Goal: Task Accomplishment & Management: Manage account settings

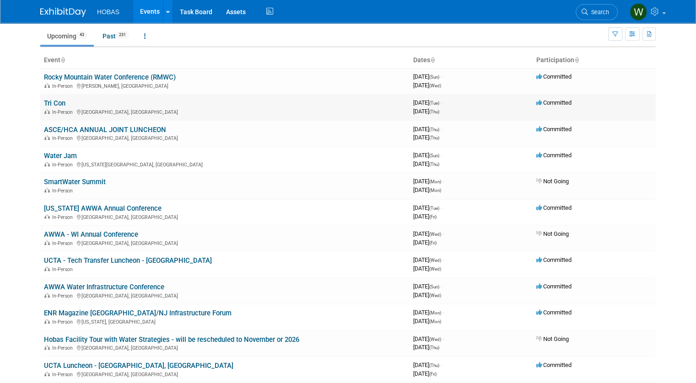
scroll to position [46, 0]
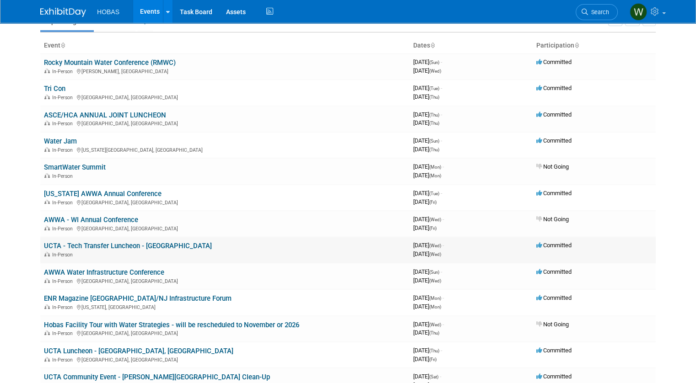
click at [115, 245] on link "UCTA - Tech Transfer Luncheon - [GEOGRAPHIC_DATA]" at bounding box center [128, 246] width 168 height 8
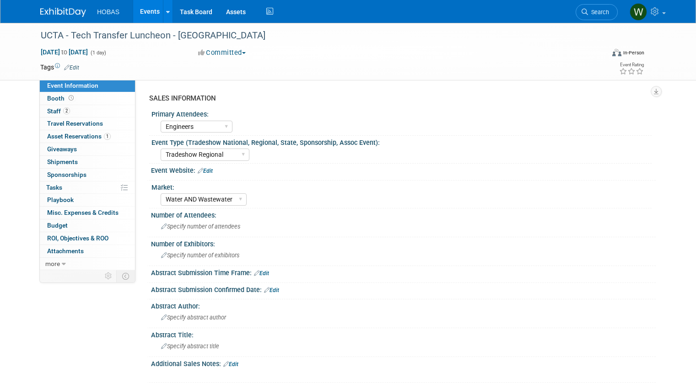
select select "Engineers"
select select "Tradeshow Regional"
select select "Water AND Wastewater"
select select "Exhibiting and Sponsoring"
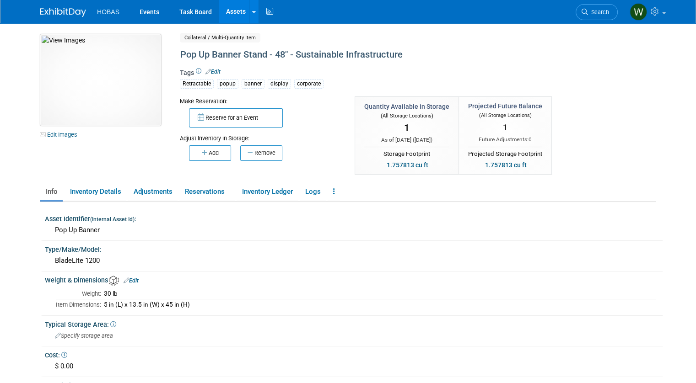
click at [86, 83] on img at bounding box center [100, 79] width 121 height 91
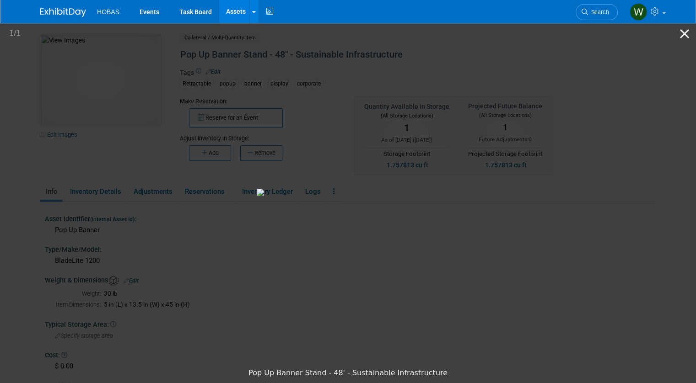
drag, startPoint x: 684, startPoint y: 32, endPoint x: 680, endPoint y: 32, distance: 4.7
click at [684, 33] on button "Close gallery" at bounding box center [684, 33] width 23 height 21
